Goal: Navigation & Orientation: Find specific page/section

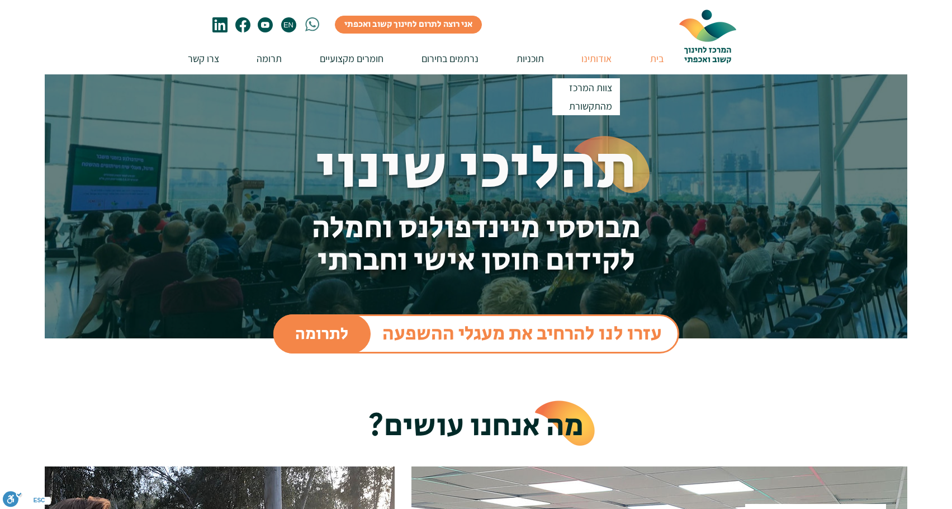
click at [593, 58] on p "אודותינו" at bounding box center [596, 58] width 41 height 32
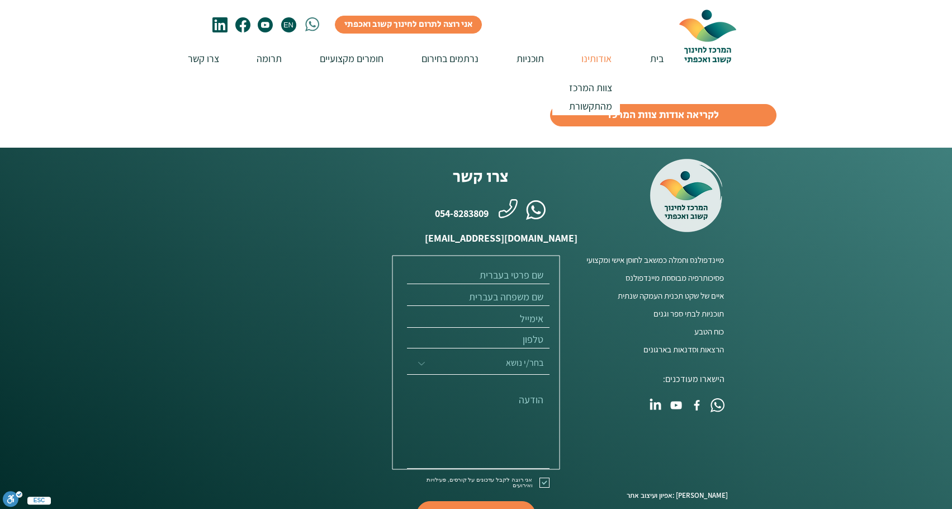
scroll to position [945, 0]
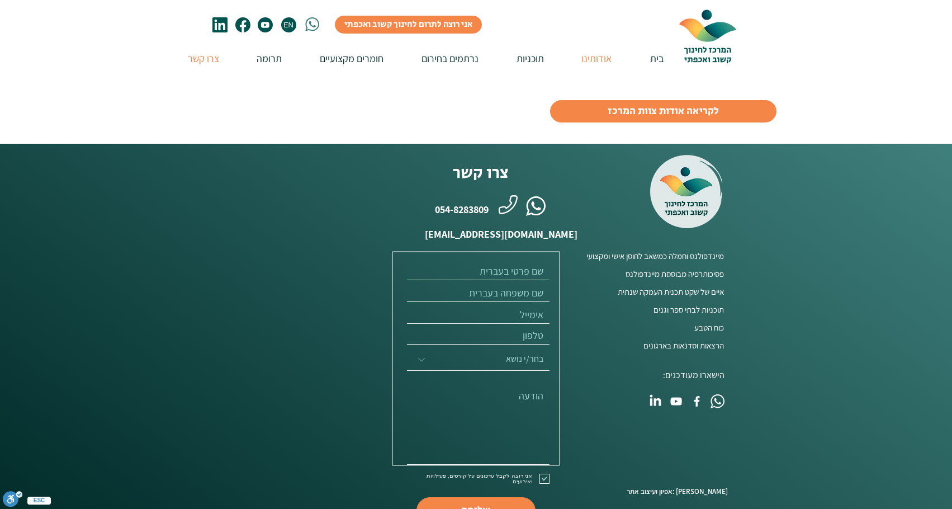
click at [202, 58] on p "צרו קשר" at bounding box center [203, 58] width 42 height 32
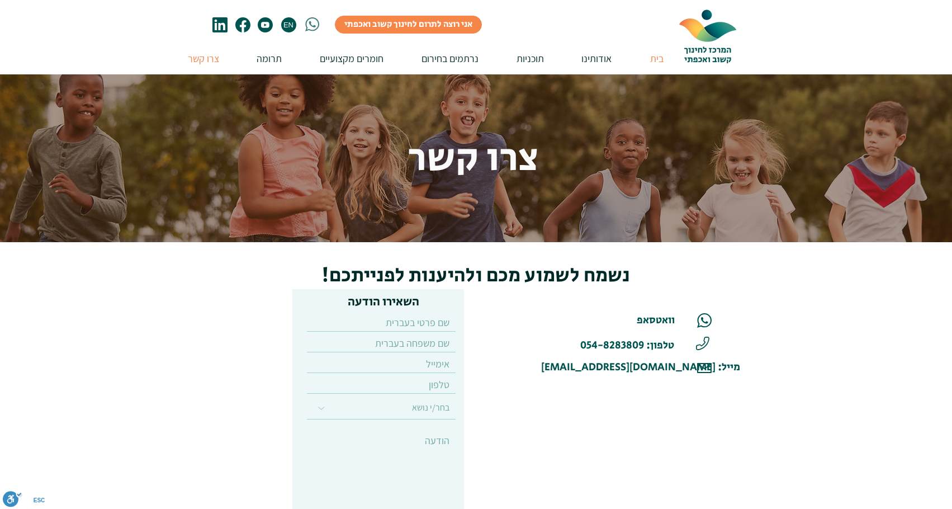
click at [658, 56] on p "בית" at bounding box center [656, 58] width 25 height 32
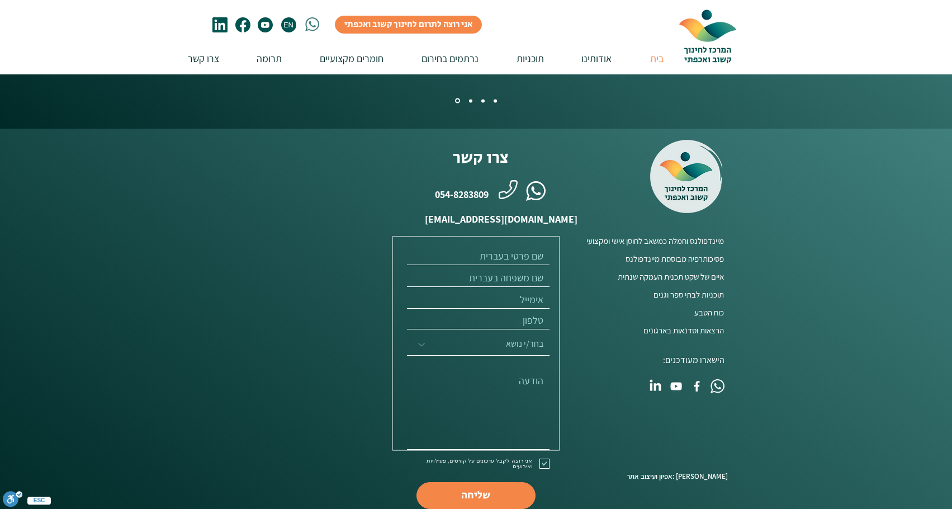
scroll to position [2790, 0]
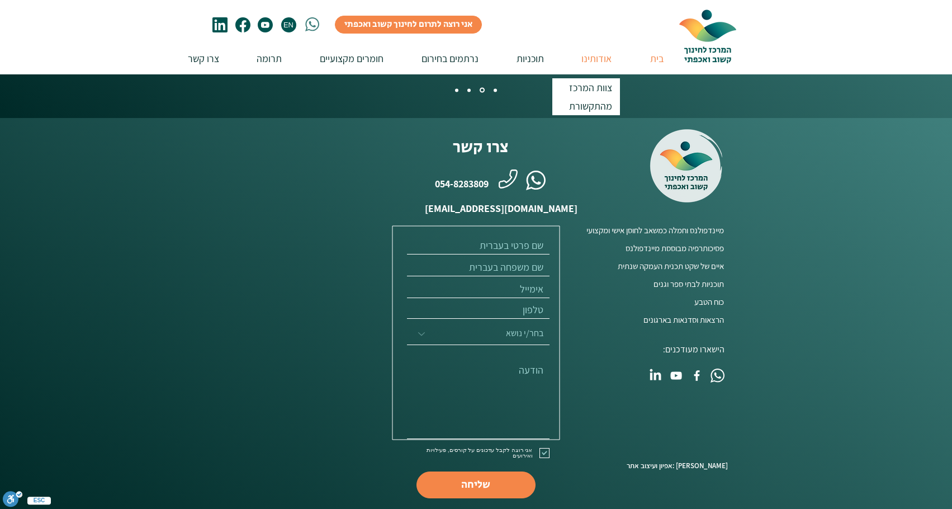
click at [598, 59] on p "אודותינו" at bounding box center [596, 58] width 41 height 32
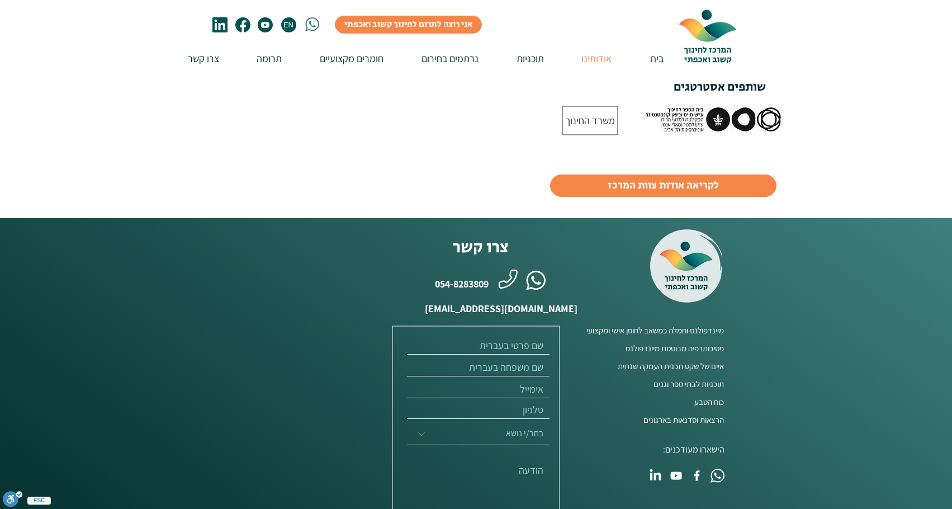
scroll to position [872, 0]
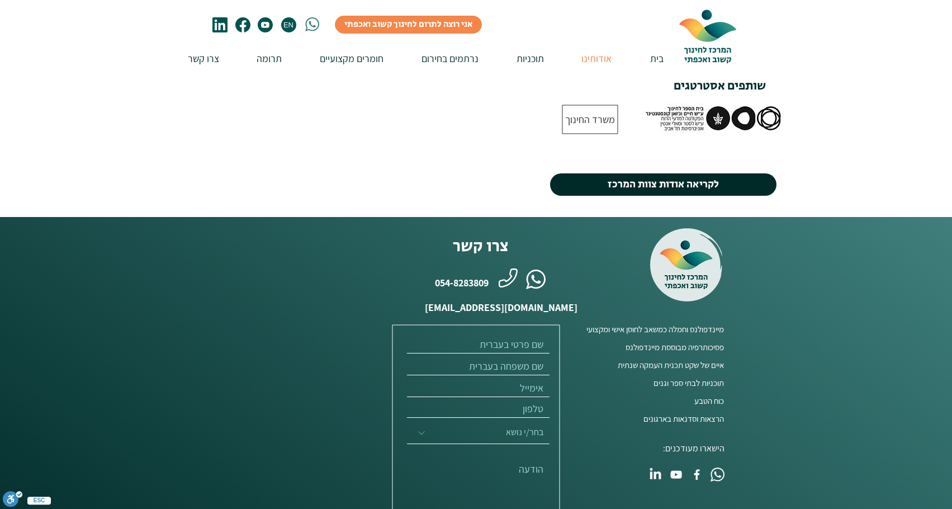
click at [636, 177] on span "לקריאה אודות צוות המרכז" at bounding box center [663, 184] width 111 height 15
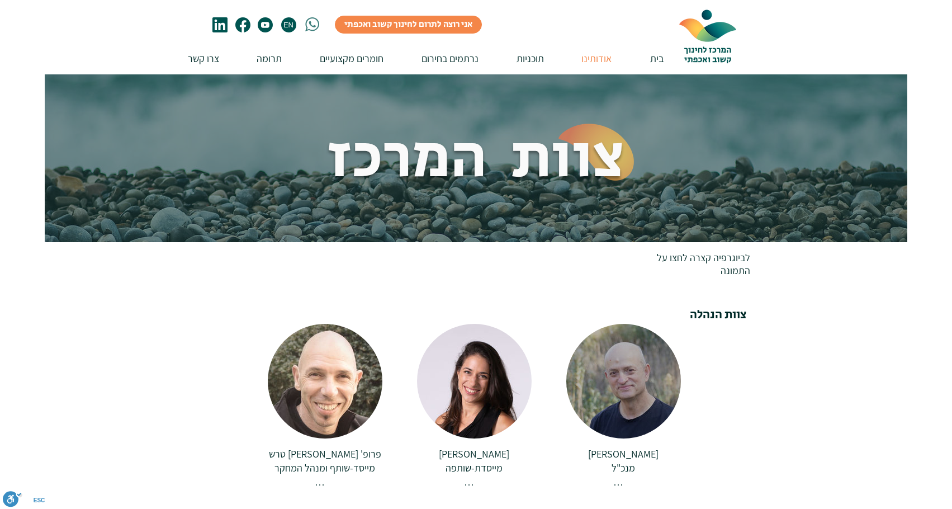
click at [633, 378] on div at bounding box center [623, 381] width 115 height 115
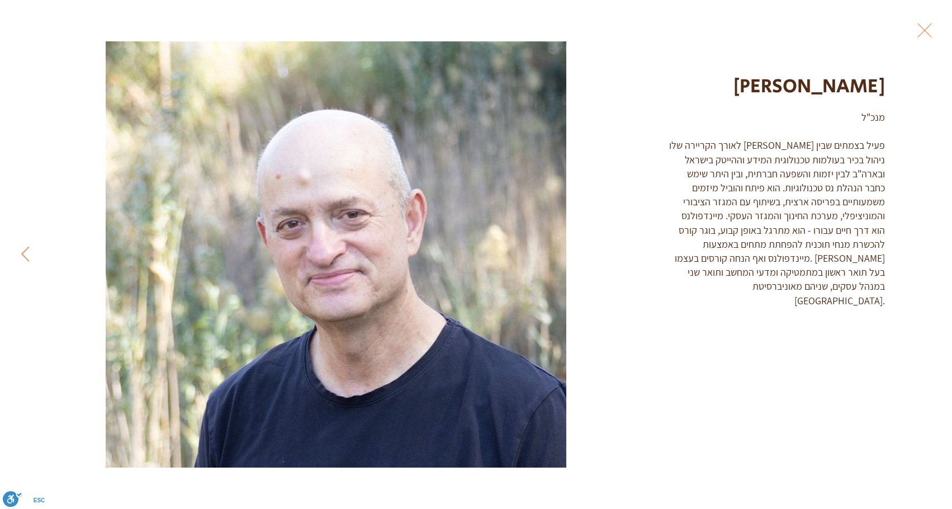
click at [824, 131] on div "מנכ"ל לאורך הקריירה שלו רוני פעיל בצמתים שבין ניהול בכיר בעולמות טכנולוגית המיד…" at bounding box center [776, 208] width 216 height 197
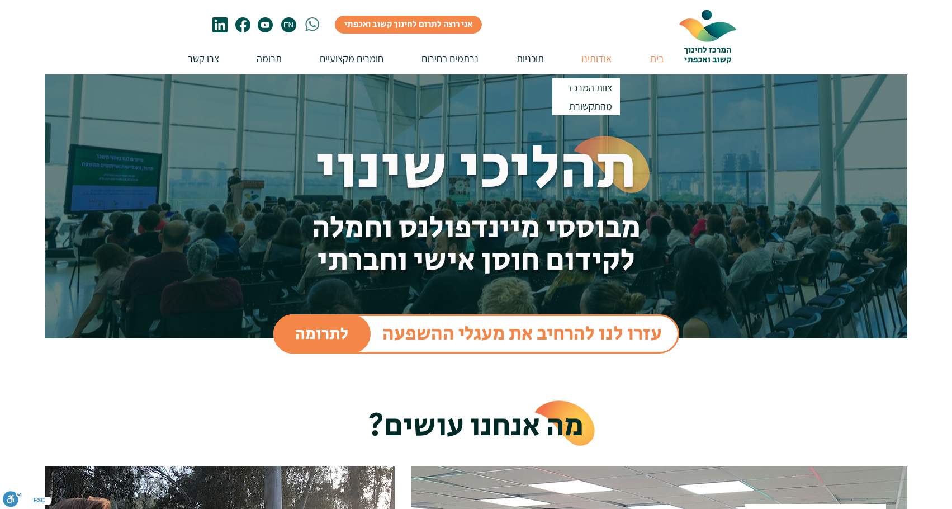
click at [595, 56] on p "אודותינו" at bounding box center [596, 58] width 41 height 32
